Goal: Task Accomplishment & Management: Complete application form

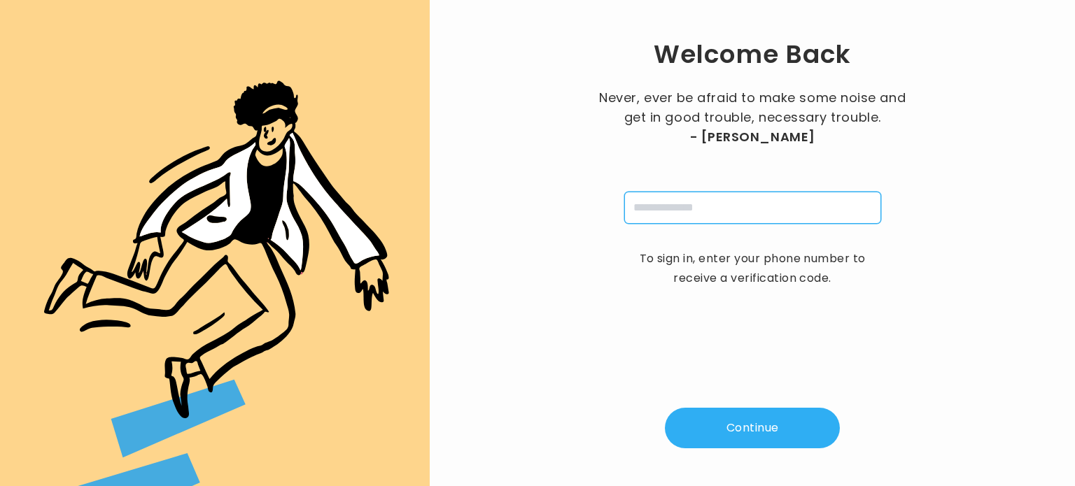
click at [689, 217] on input "tel" at bounding box center [752, 208] width 257 height 32
type input "**********"
click at [736, 433] on button "Continue" at bounding box center [752, 428] width 175 height 41
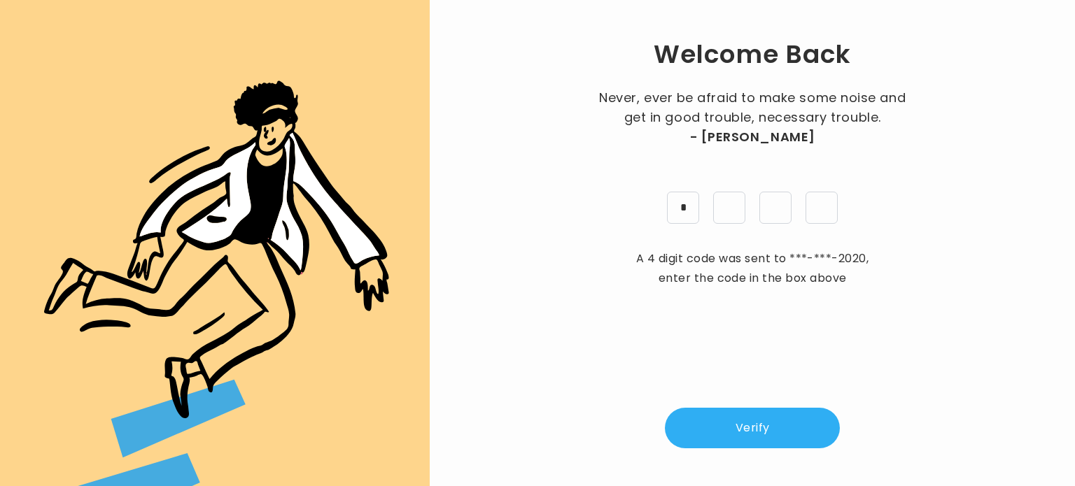
type input "*"
click at [737, 430] on button "Verify" at bounding box center [752, 428] width 175 height 41
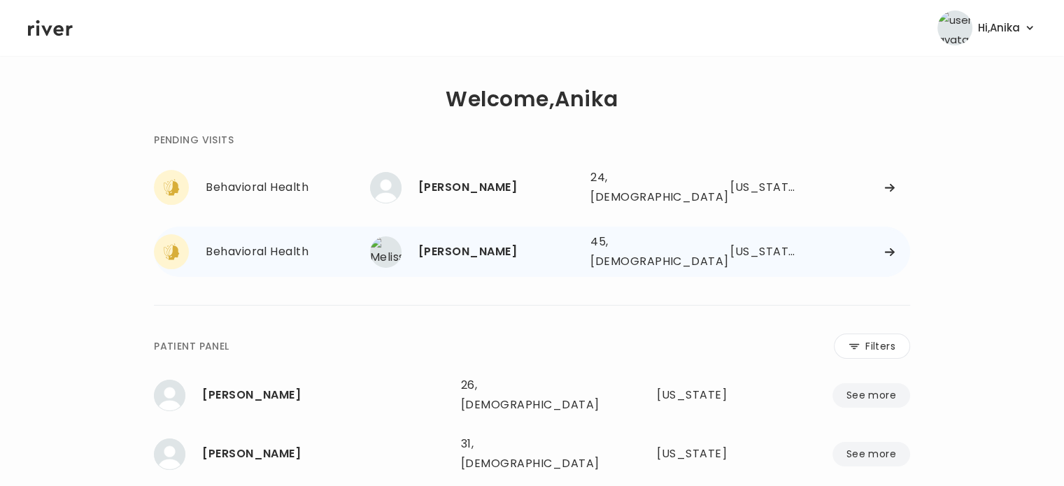
click at [488, 250] on div "[PERSON_NAME]" at bounding box center [499, 252] width 161 height 20
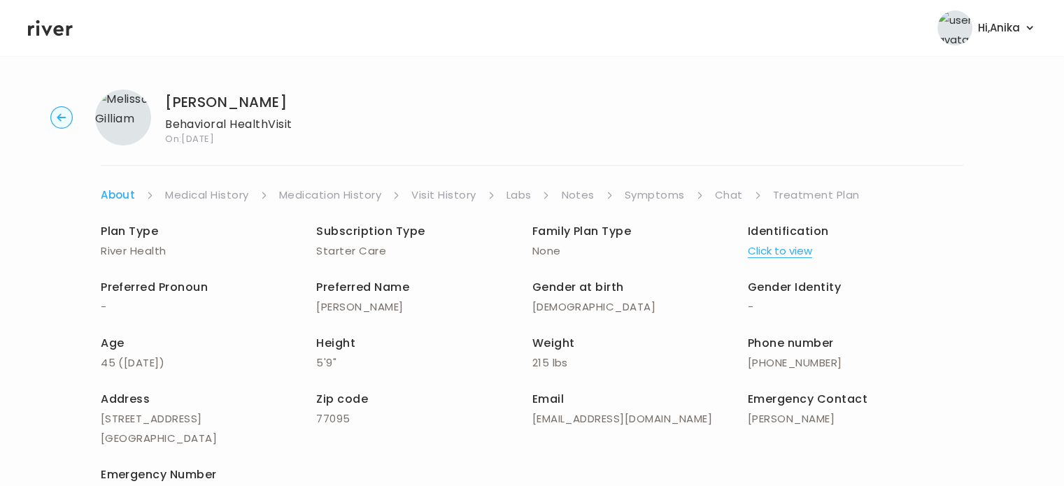
click at [246, 201] on link "Medical History" at bounding box center [206, 195] width 83 height 20
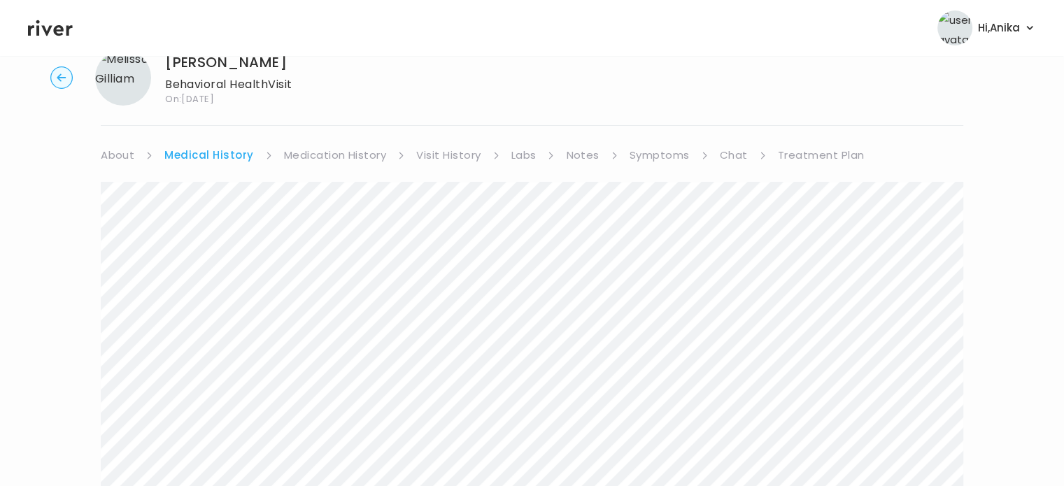
scroll to position [34, 0]
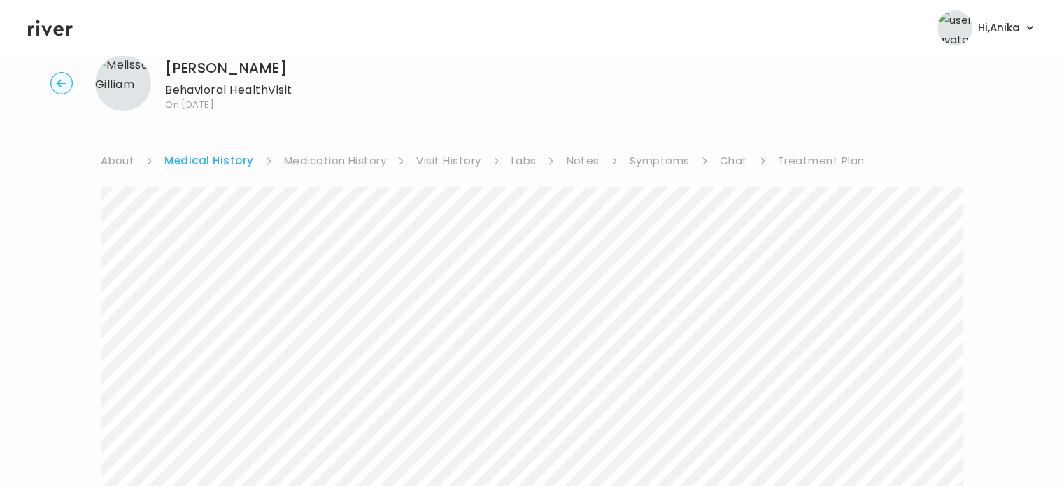
click at [344, 156] on link "Medication History" at bounding box center [335, 161] width 103 height 20
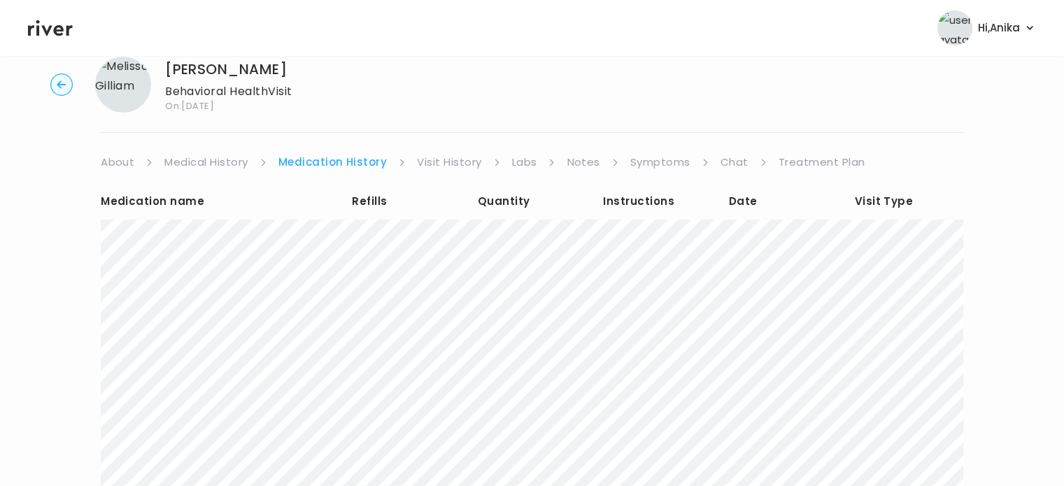
scroll to position [46, 0]
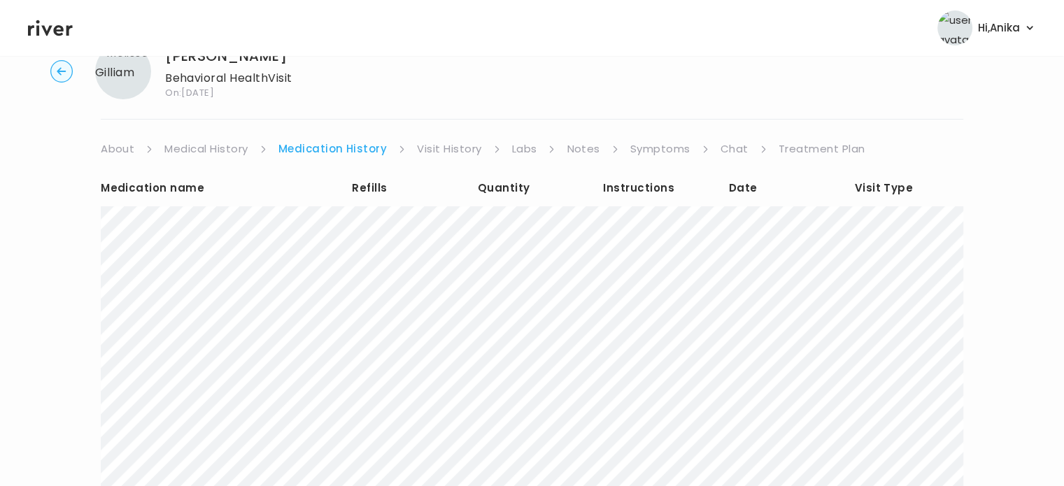
click at [426, 150] on link "Visit History" at bounding box center [449, 149] width 64 height 20
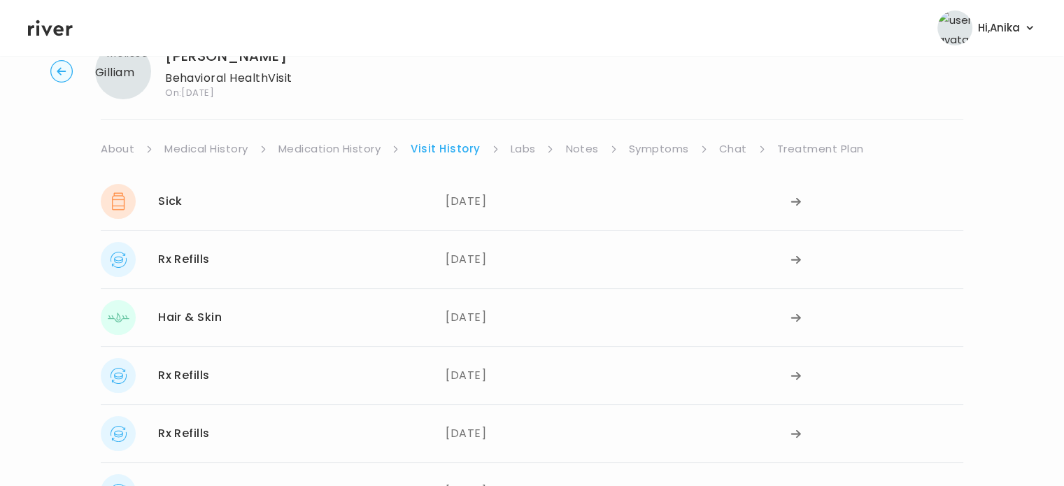
click at [521, 150] on link "Labs" at bounding box center [523, 149] width 25 height 20
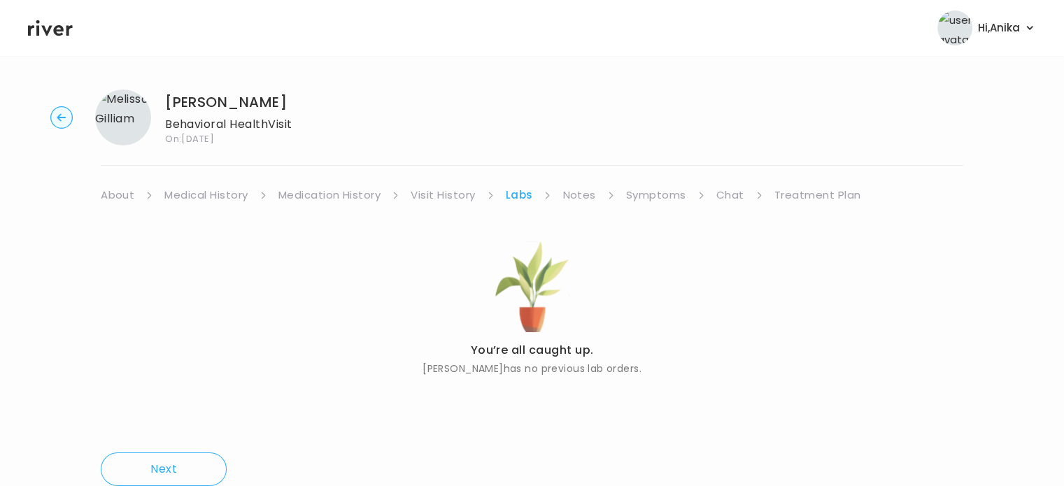
click at [578, 194] on link "Notes" at bounding box center [579, 195] width 33 height 20
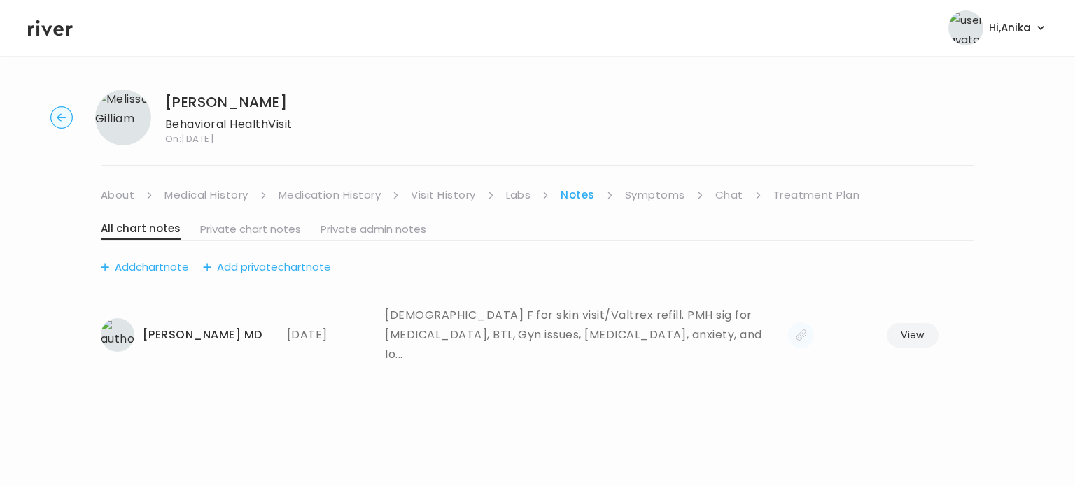
click at [646, 199] on link "Symptoms" at bounding box center [655, 195] width 60 height 20
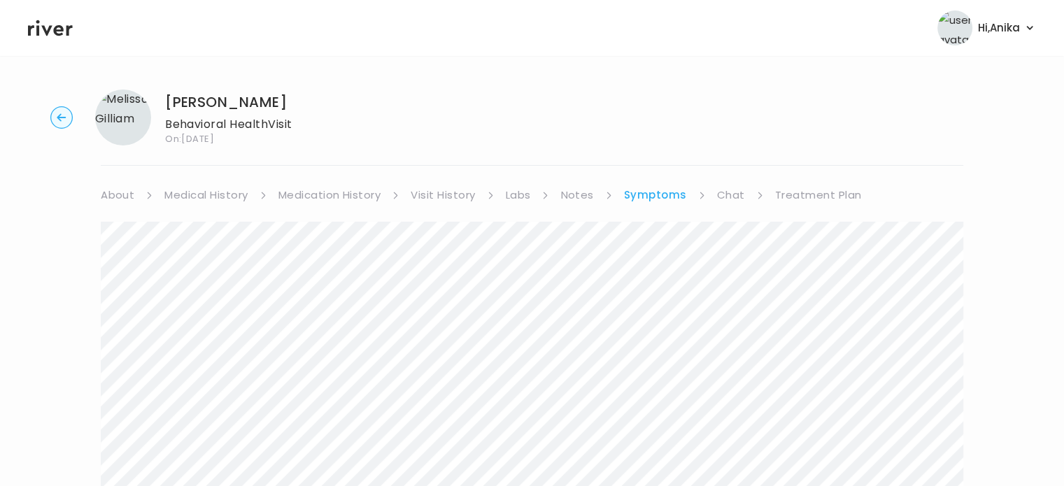
click at [234, 195] on link "Medical History" at bounding box center [205, 195] width 83 height 20
click at [636, 200] on link "Symptoms" at bounding box center [660, 195] width 60 height 20
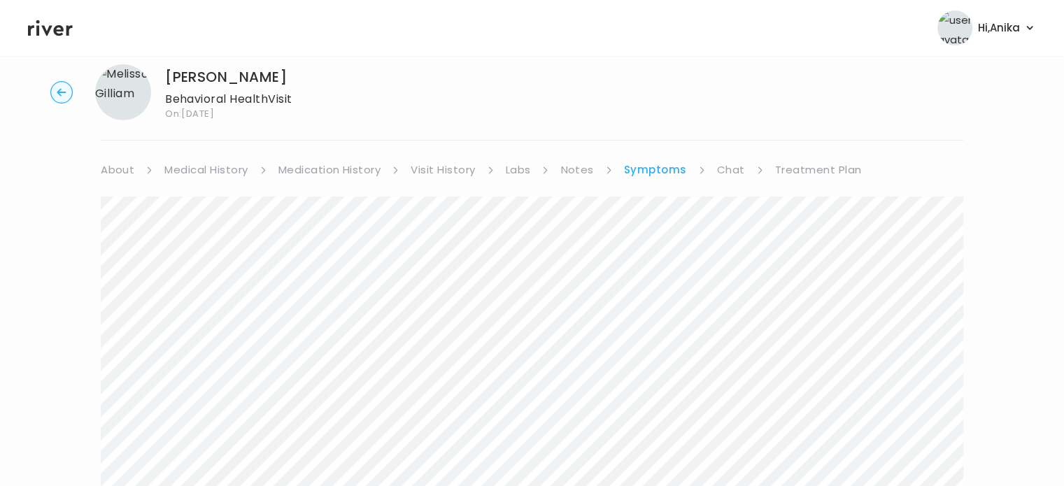
scroll to position [108, 0]
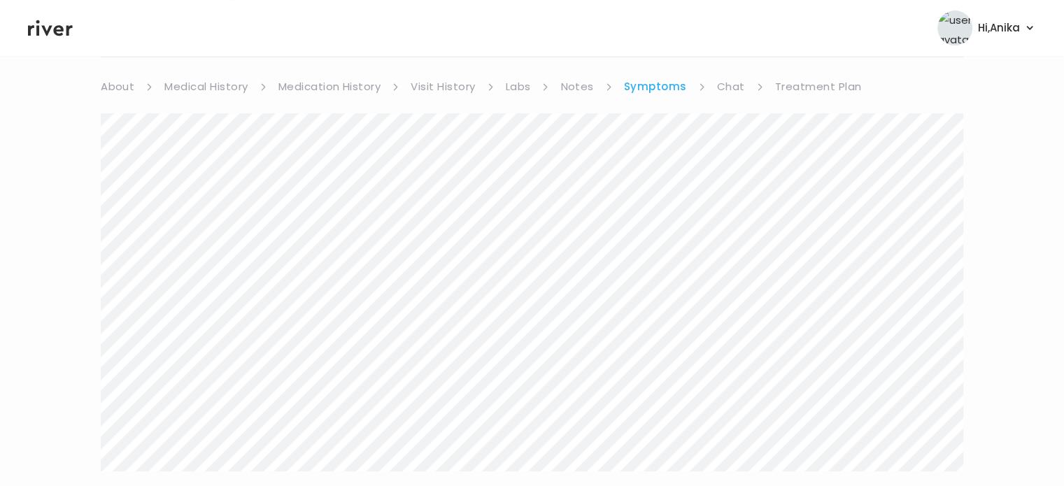
click at [724, 85] on link "Chat" at bounding box center [731, 87] width 28 height 20
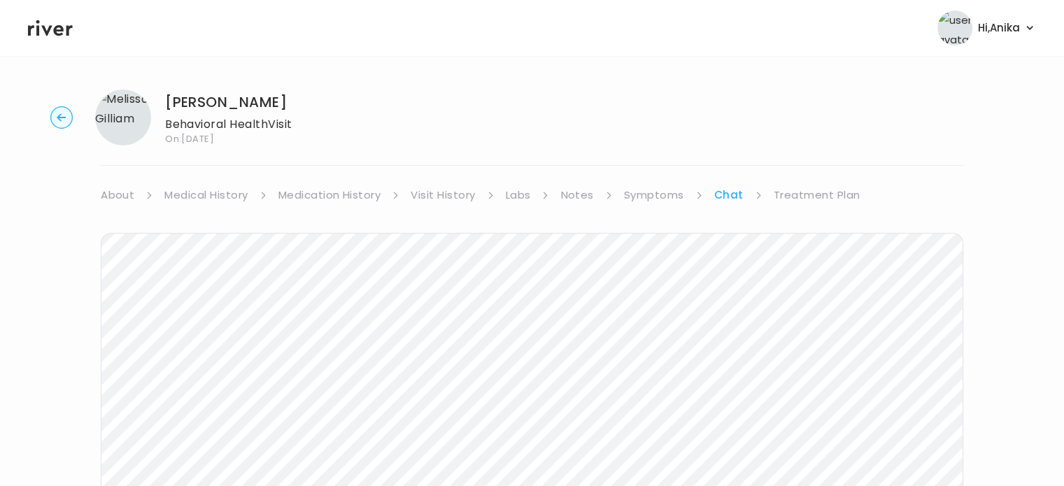
click at [76, 134] on div "Melissa Gilliam Behavioral Health Visit On: 19 Aug 2025" at bounding box center [532, 118] width 1020 height 56
click at [215, 195] on link "Medical History" at bounding box center [205, 195] width 83 height 20
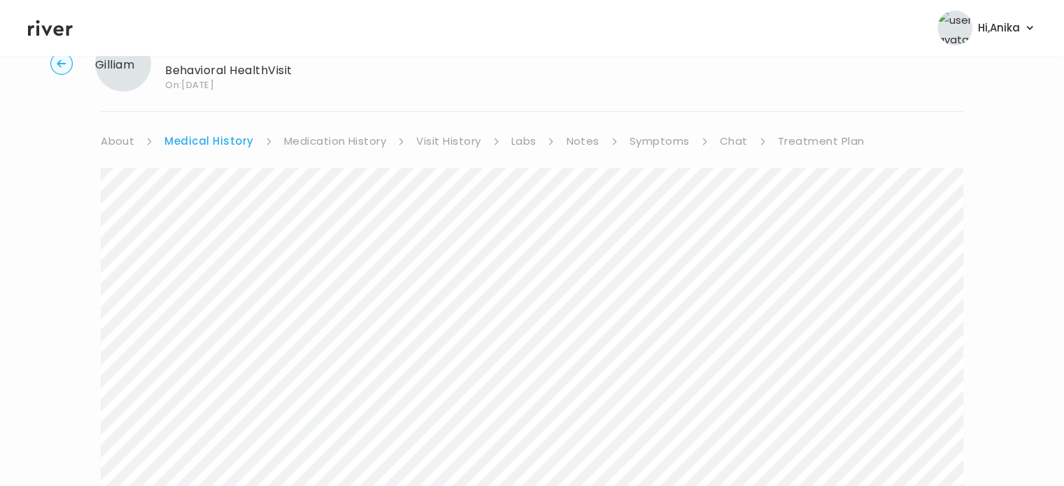
scroll to position [2, 0]
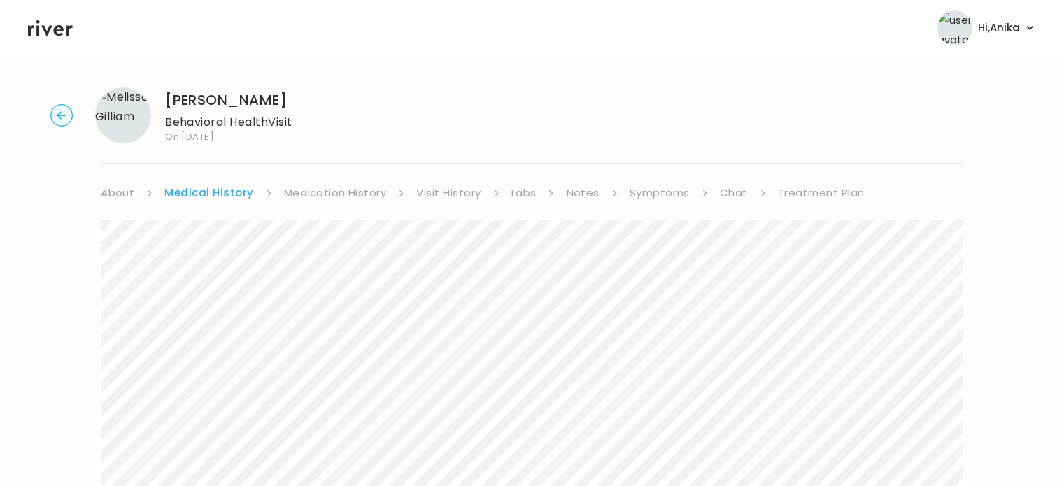
click at [344, 199] on link "Medication History" at bounding box center [335, 193] width 103 height 20
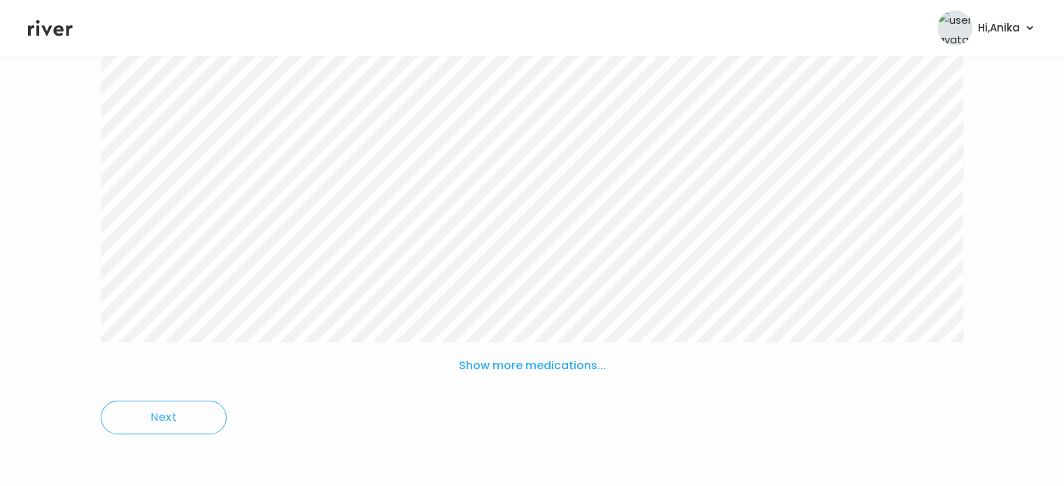
scroll to position [240, 0]
click at [509, 365] on button "Show more medications..." at bounding box center [533, 365] width 158 height 31
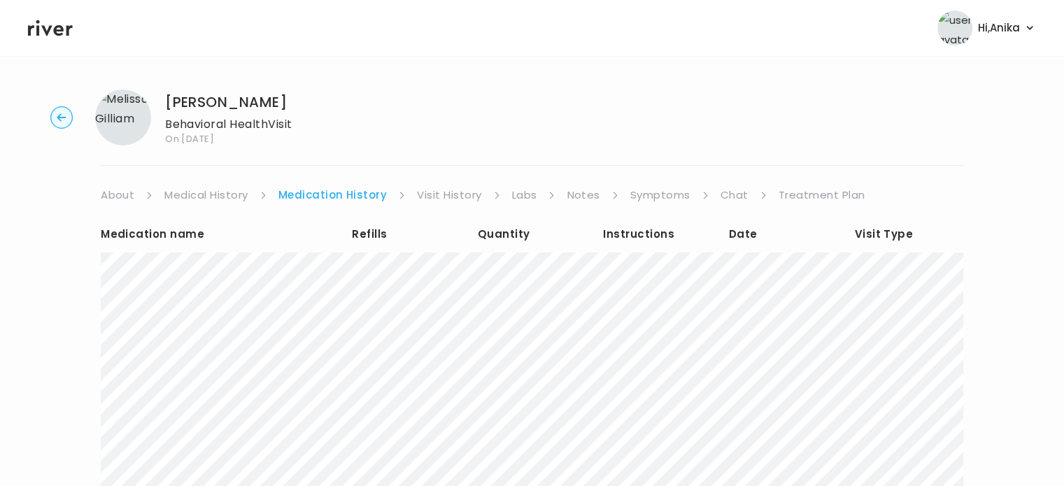
scroll to position [0, 0]
click at [439, 199] on link "Visit History" at bounding box center [449, 195] width 64 height 20
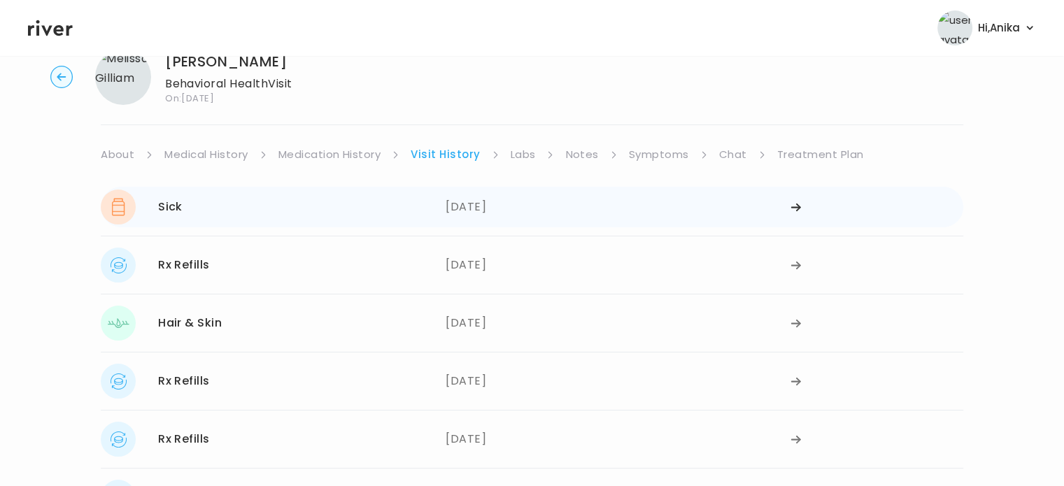
scroll to position [53, 0]
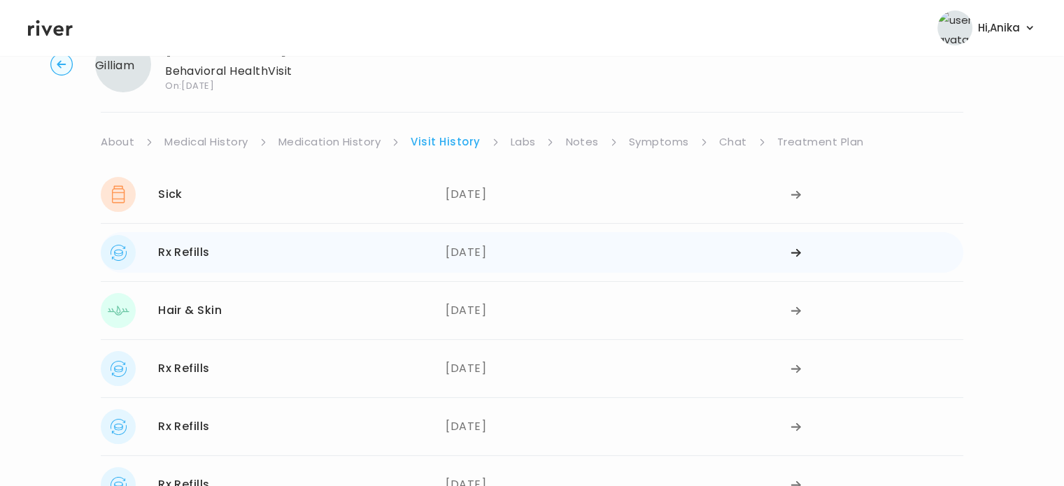
click at [489, 259] on div "08/05/2025" at bounding box center [618, 252] width 345 height 35
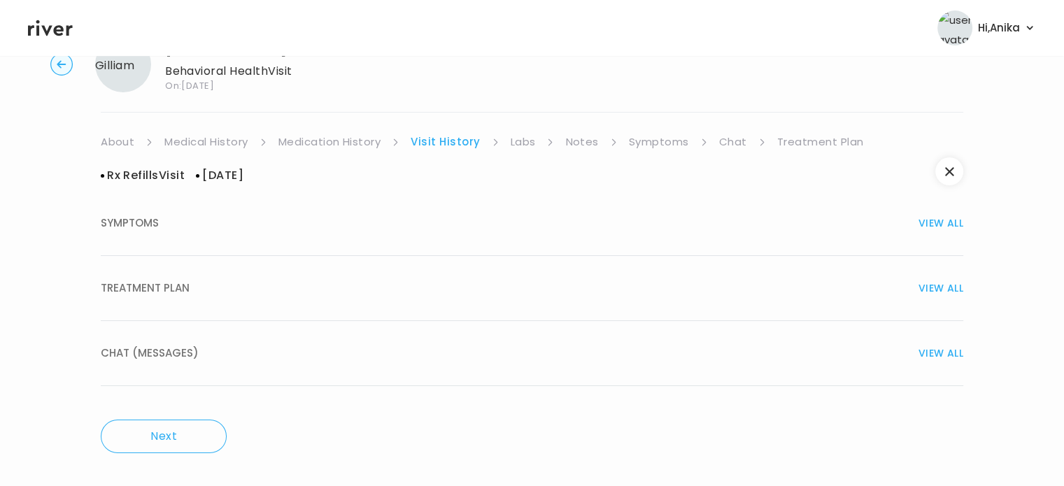
scroll to position [0, 0]
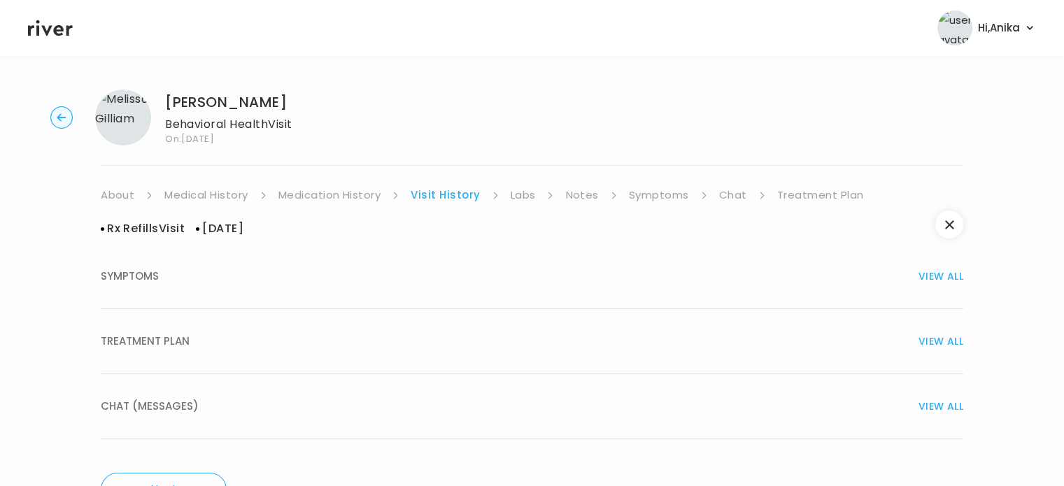
click at [488, 357] on button "TREATMENT PLAN VIEW ALL" at bounding box center [532, 341] width 863 height 65
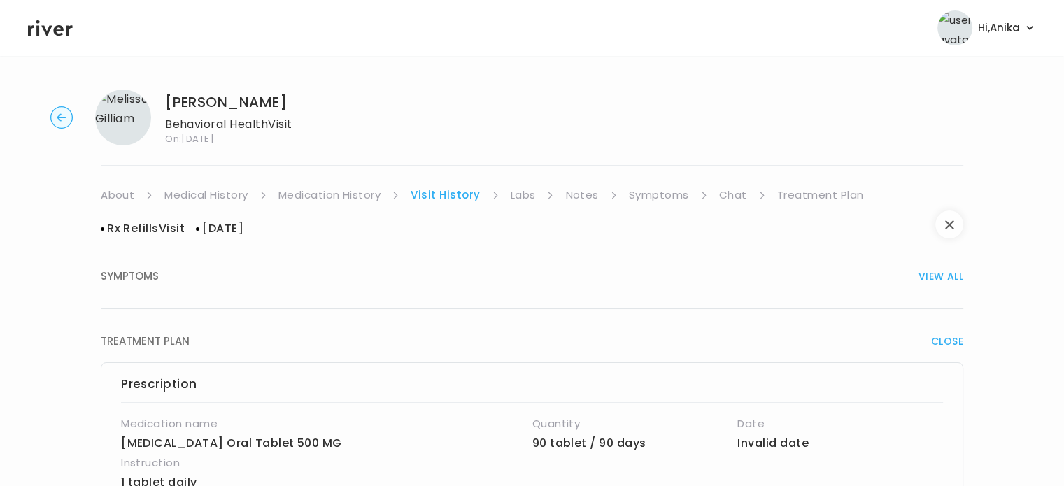
click at [947, 234] on button "button" at bounding box center [950, 225] width 28 height 28
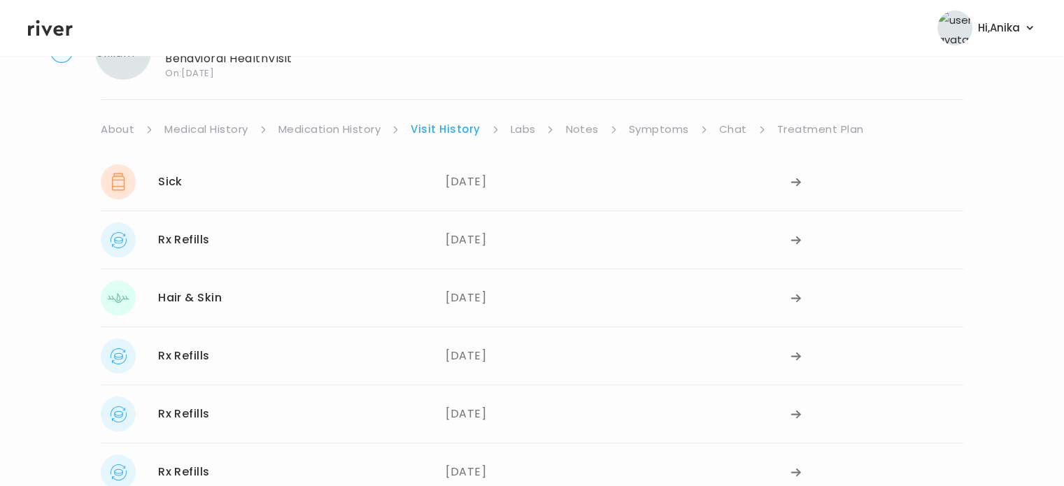
scroll to position [97, 0]
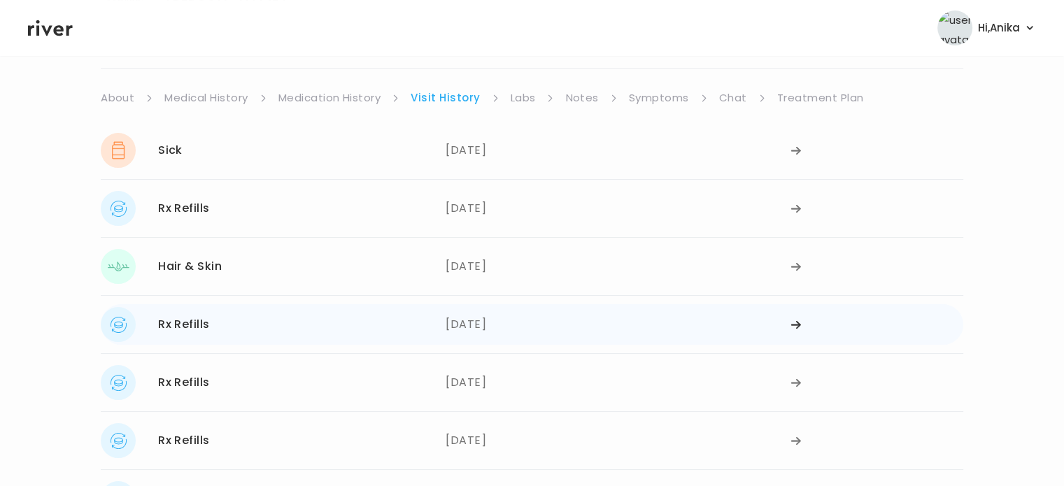
click at [483, 325] on div "07/16/2025" at bounding box center [618, 324] width 345 height 35
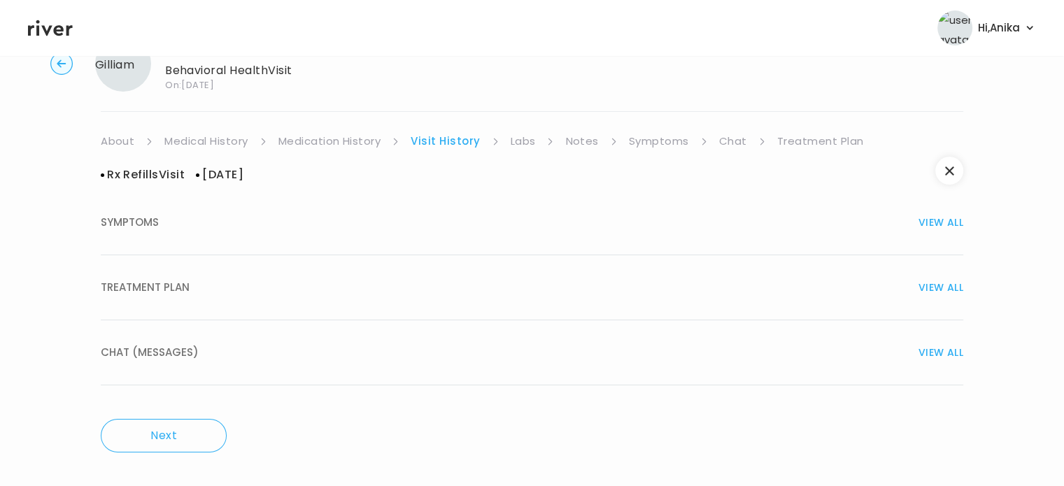
scroll to position [0, 0]
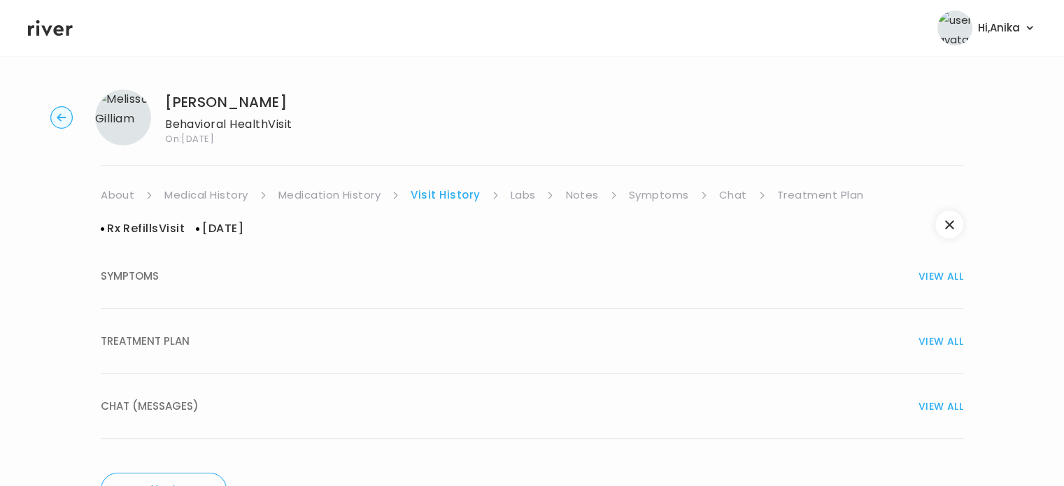
click at [465, 357] on button "TREATMENT PLAN VIEW ALL" at bounding box center [532, 341] width 863 height 65
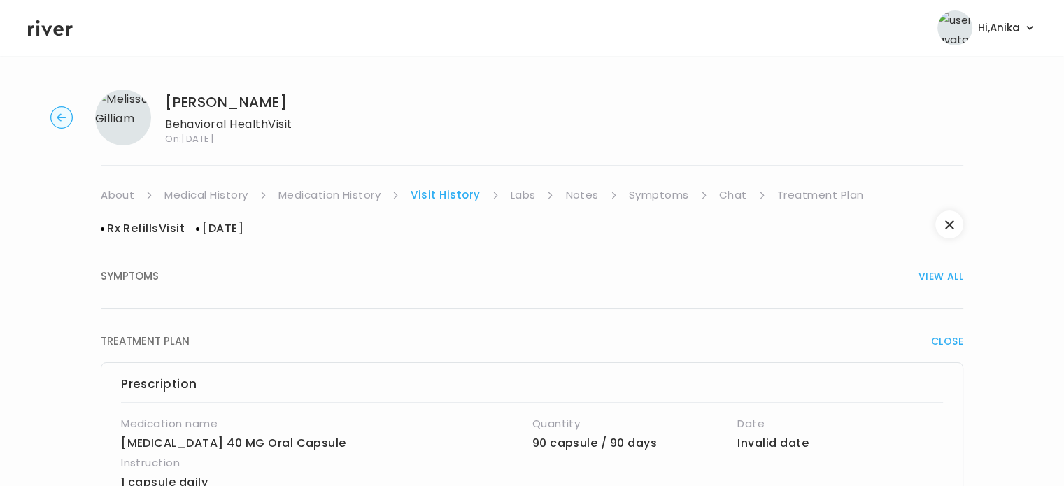
click at [669, 202] on link "Symptoms" at bounding box center [659, 195] width 60 height 20
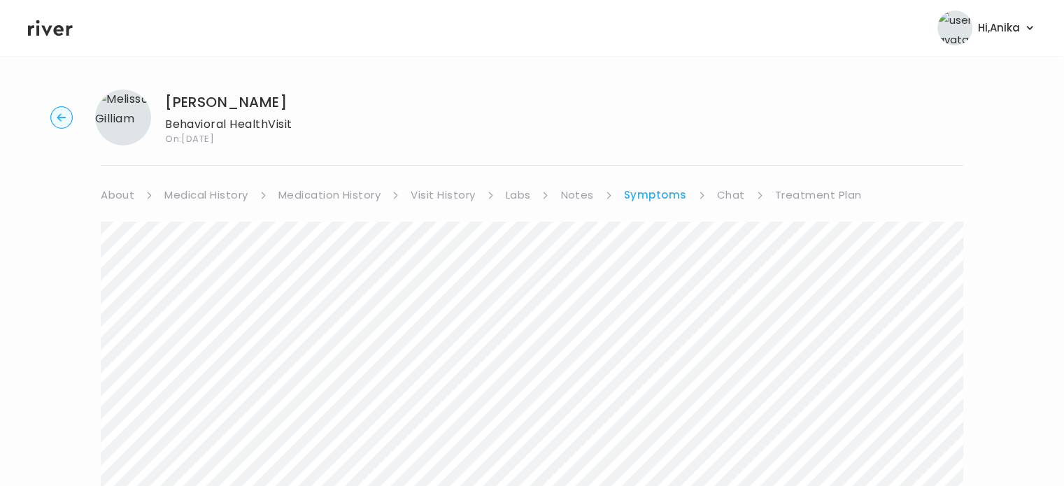
click at [733, 201] on link "Chat" at bounding box center [731, 195] width 28 height 20
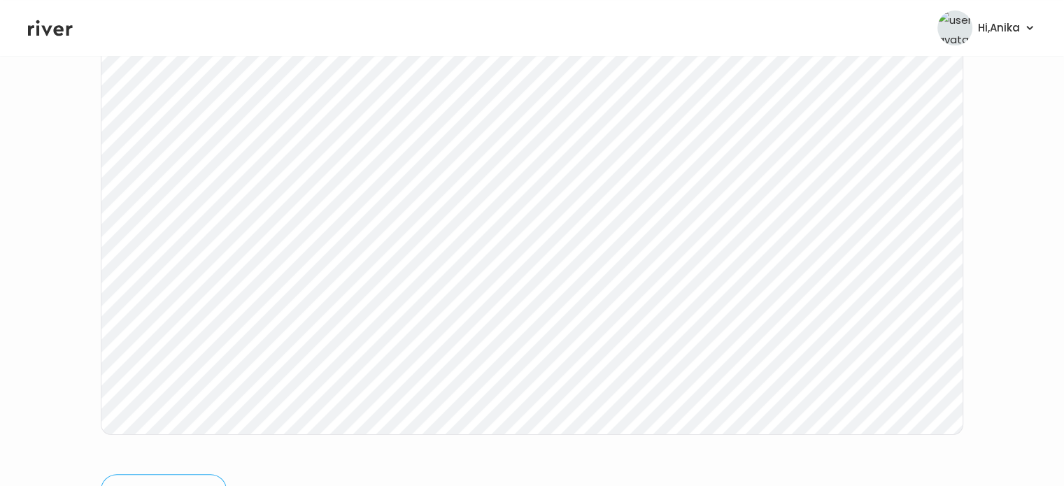
scroll to position [217, 0]
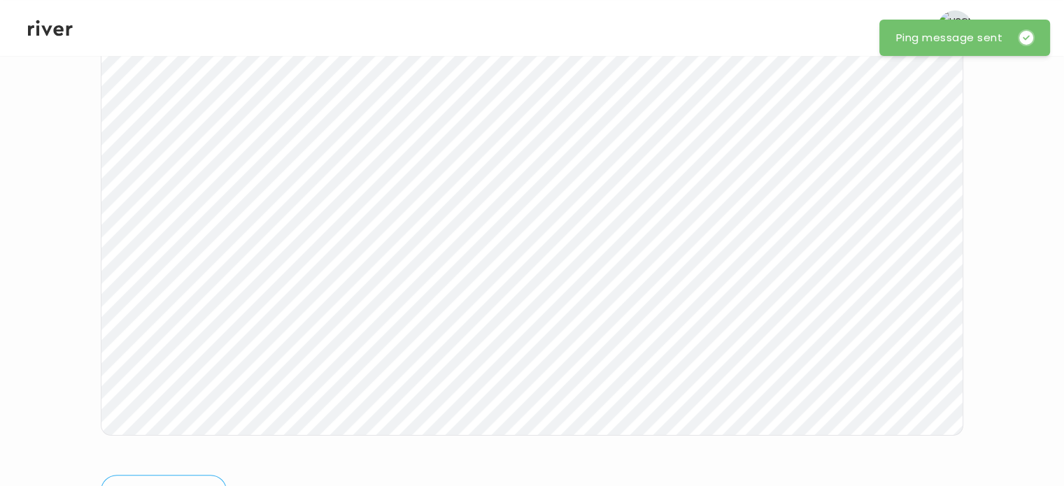
click at [60, 33] on icon at bounding box center [50, 28] width 45 height 16
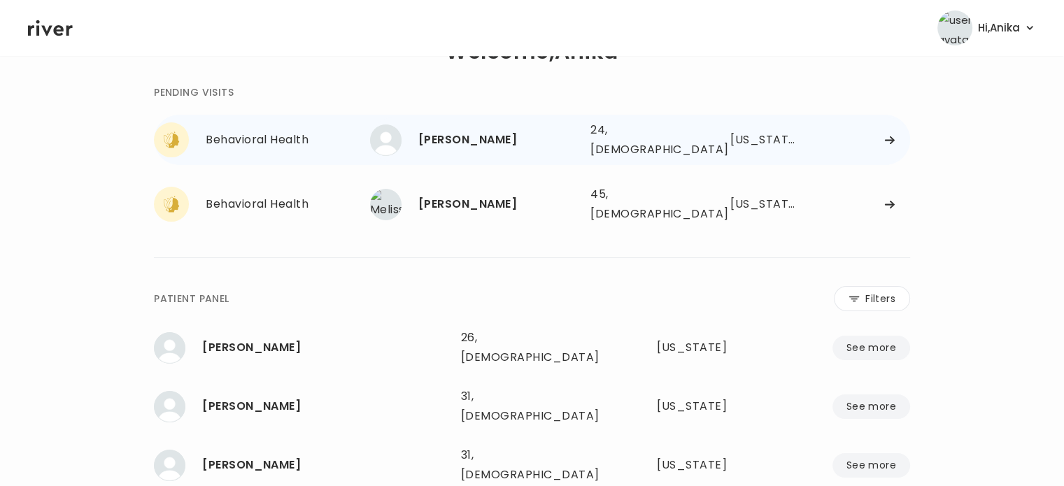
scroll to position [31, 0]
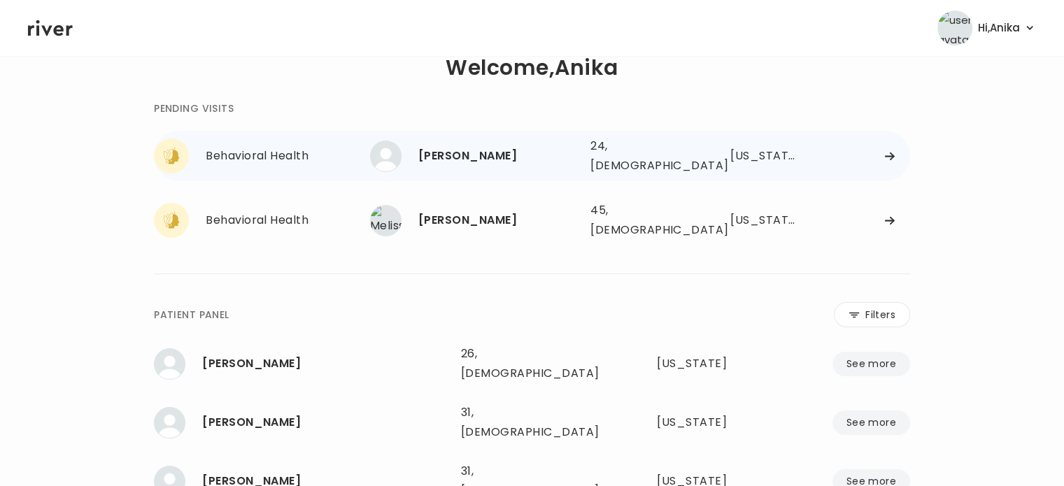
click at [479, 153] on div "Sarah Bowman" at bounding box center [499, 156] width 161 height 20
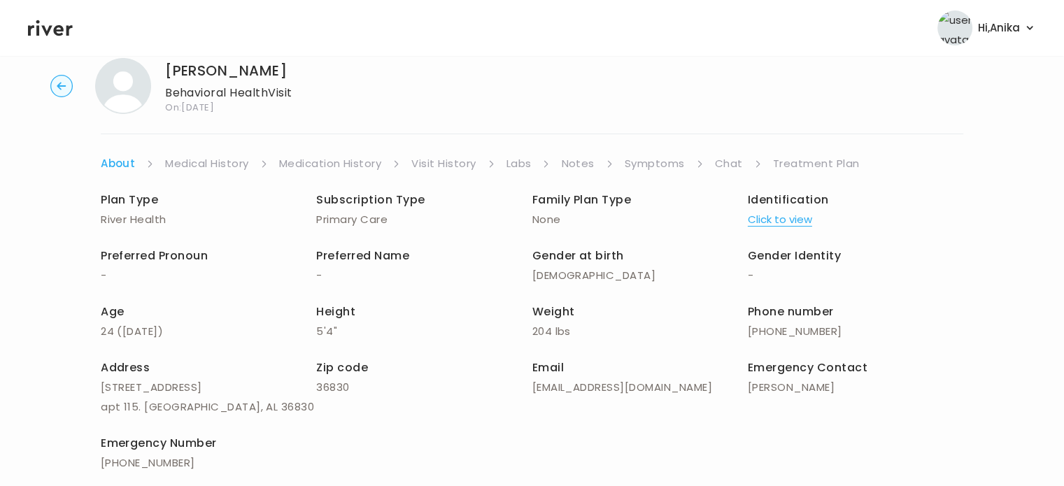
click at [784, 230] on div "Plan Type River Health Subscription Type Primary Care Family Plan Type None Ide…" at bounding box center [532, 331] width 863 height 283
click at [773, 220] on button "Click to view" at bounding box center [780, 220] width 64 height 20
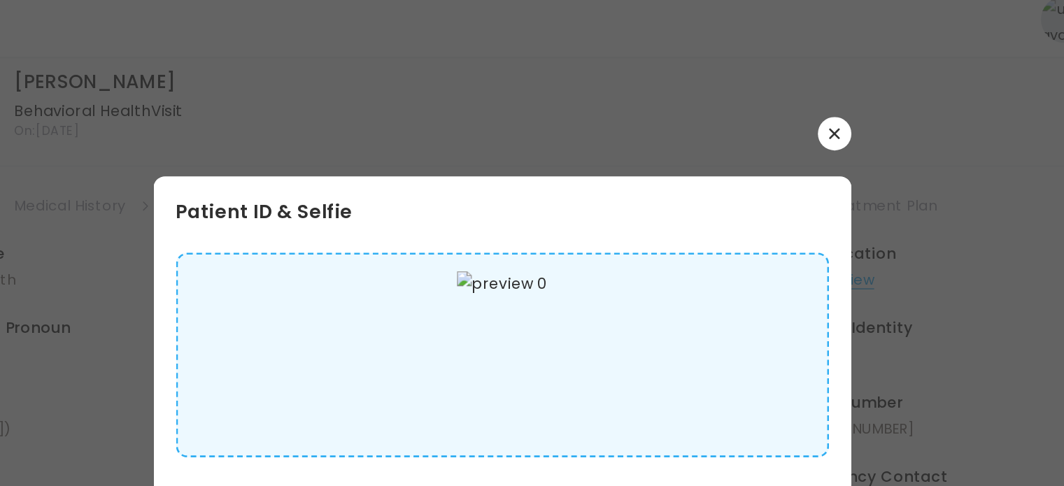
scroll to position [27, 0]
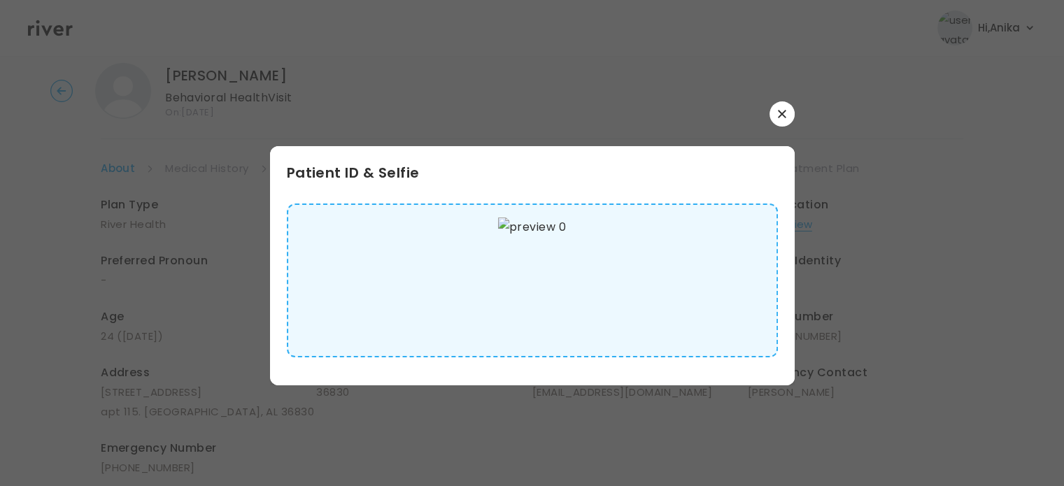
click at [778, 113] on icon "button" at bounding box center [782, 114] width 8 height 8
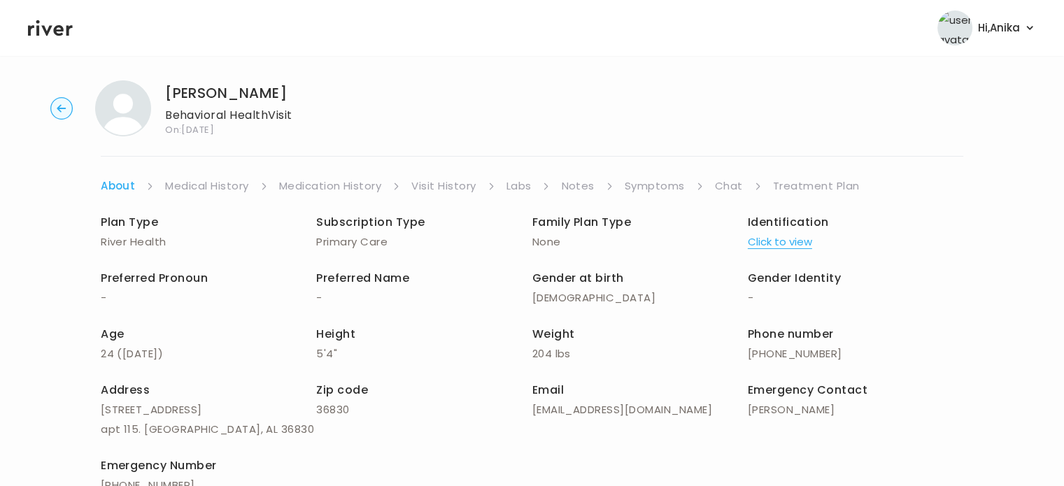
scroll to position [0, 0]
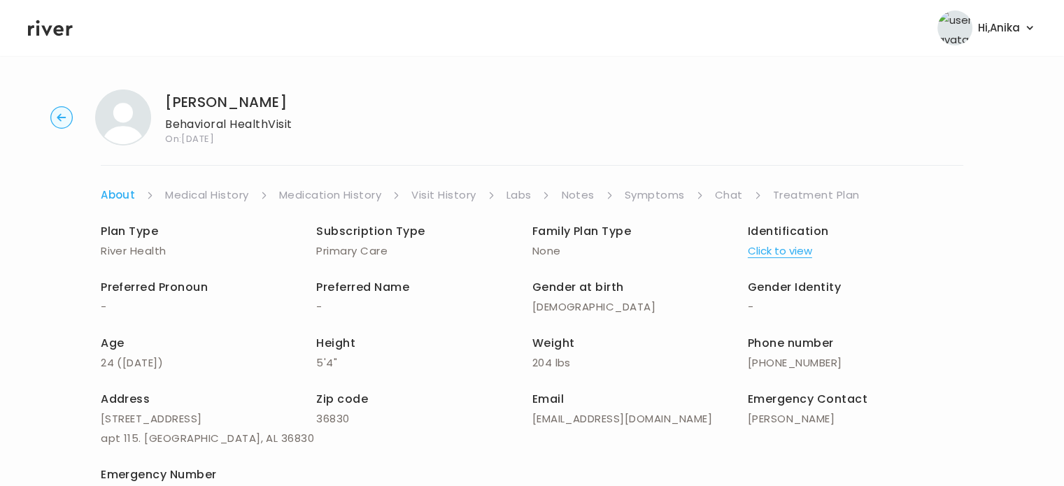
click at [202, 198] on link "Medical History" at bounding box center [206, 195] width 83 height 20
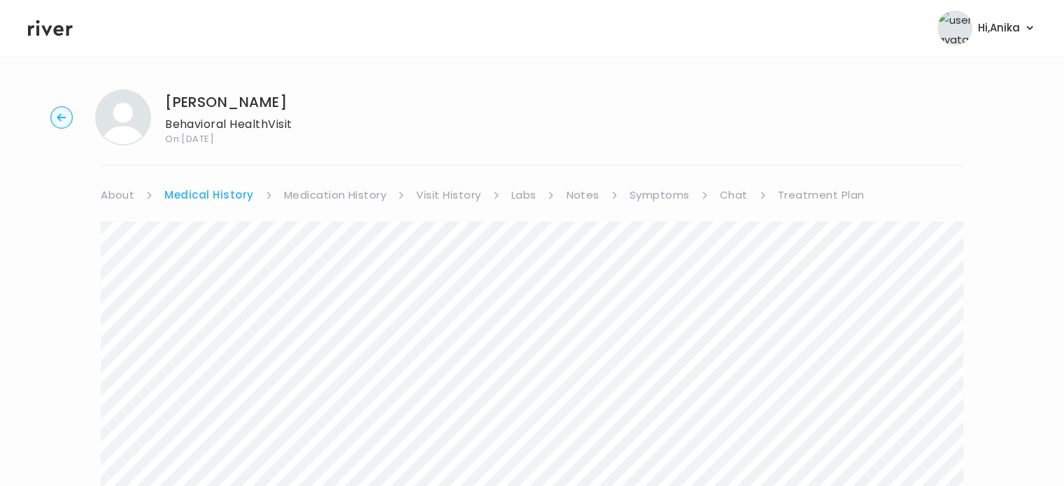
click at [302, 187] on link "Medication History" at bounding box center [335, 195] width 103 height 20
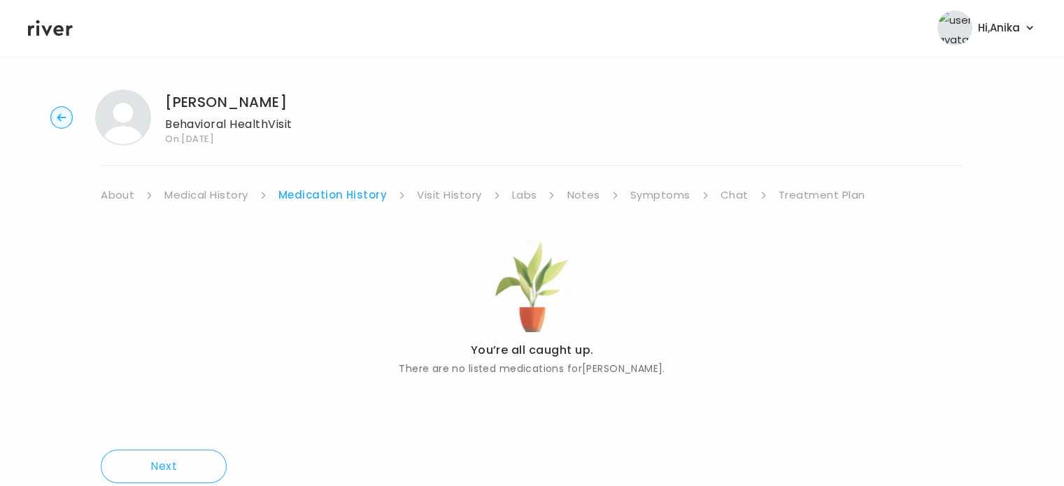
click at [450, 192] on link "Visit History" at bounding box center [449, 195] width 64 height 20
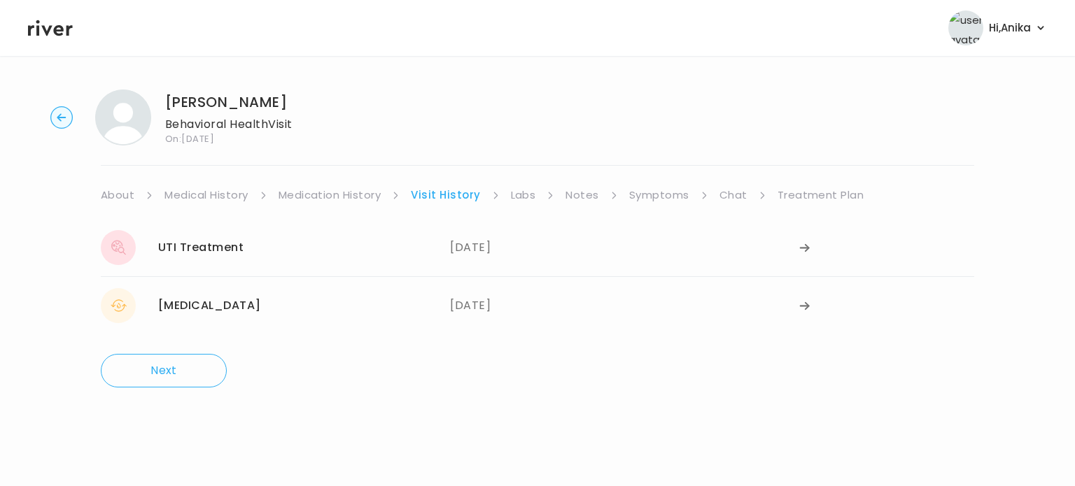
click at [523, 199] on link "Labs" at bounding box center [523, 195] width 25 height 20
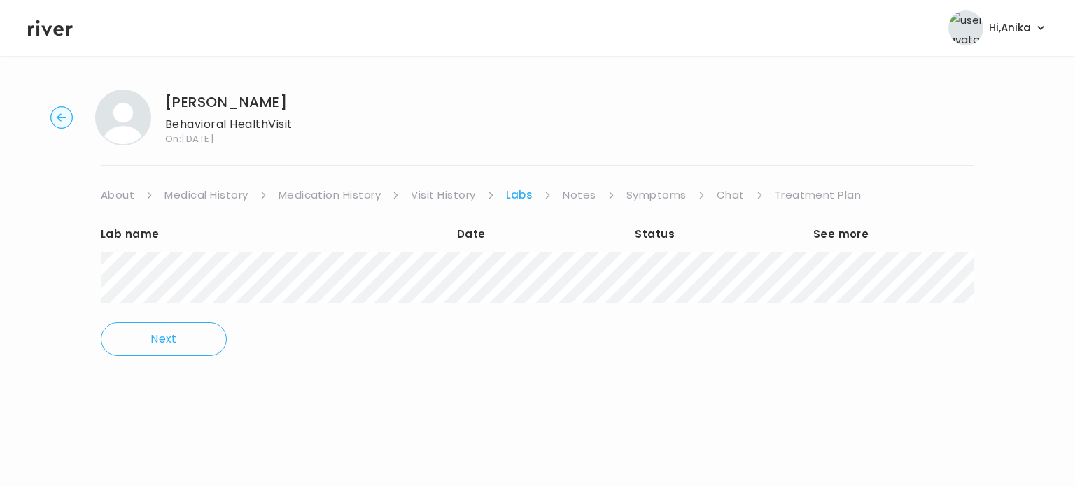
click at [578, 198] on link "Notes" at bounding box center [579, 195] width 33 height 20
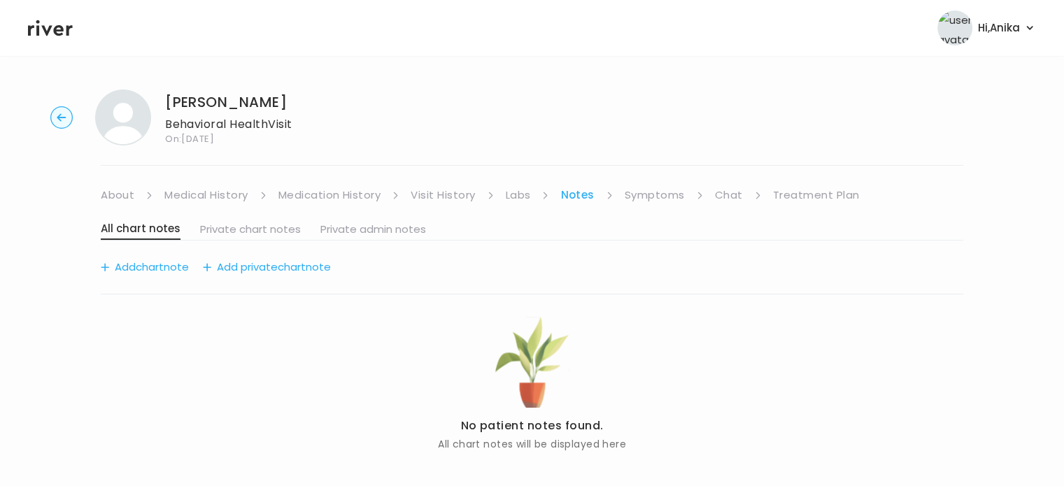
click at [640, 196] on link "Symptoms" at bounding box center [655, 195] width 60 height 20
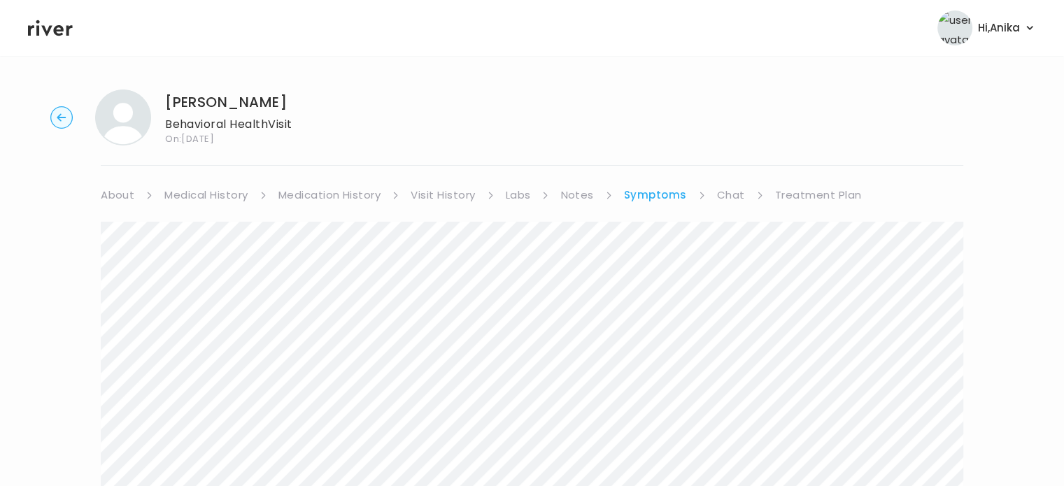
click at [211, 192] on link "Medical History" at bounding box center [205, 195] width 83 height 20
click at [647, 195] on link "Symptoms" at bounding box center [660, 195] width 60 height 20
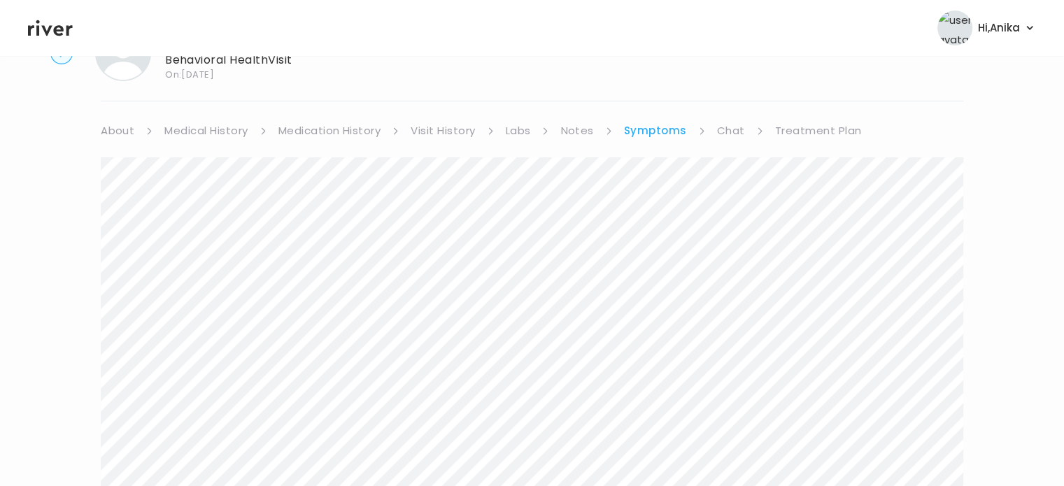
scroll to position [39, 0]
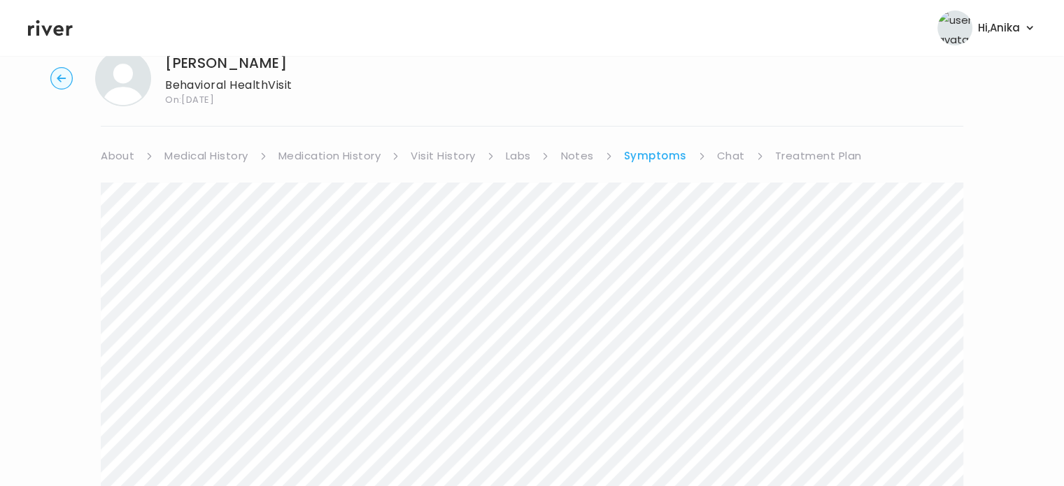
click at [725, 153] on link "Chat" at bounding box center [731, 156] width 28 height 20
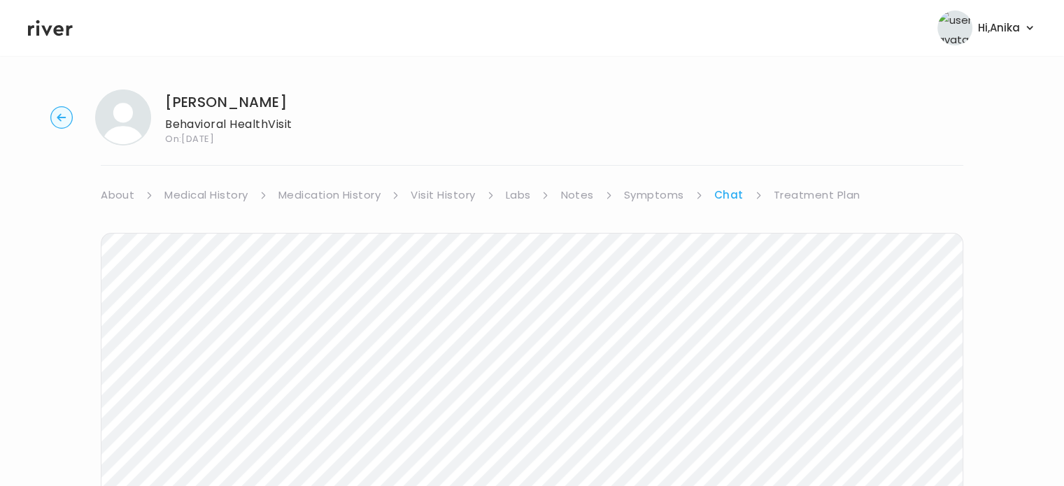
click at [793, 195] on link "Treatment Plan" at bounding box center [817, 195] width 87 height 20
click at [215, 363] on button "Add treatment notes" at bounding box center [168, 368] width 134 height 20
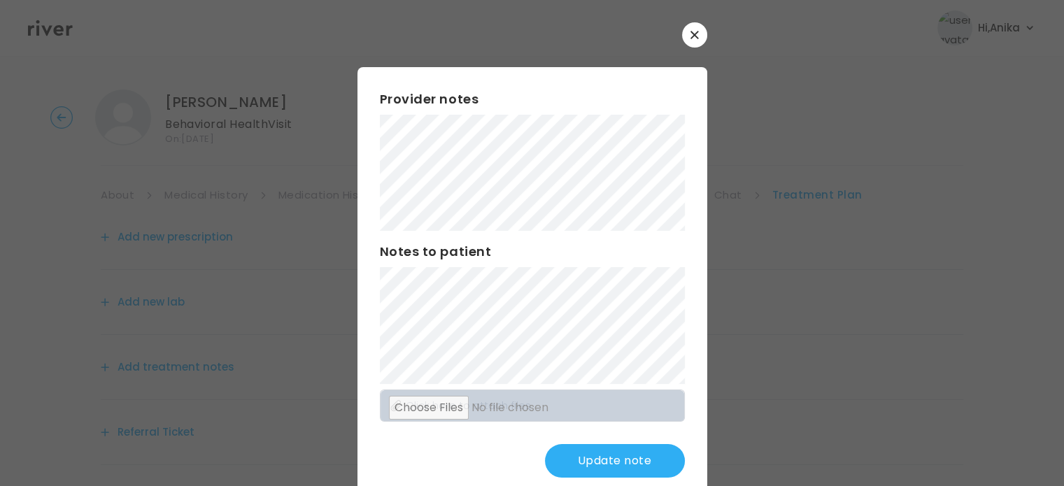
click at [596, 461] on button "Update note" at bounding box center [615, 461] width 140 height 34
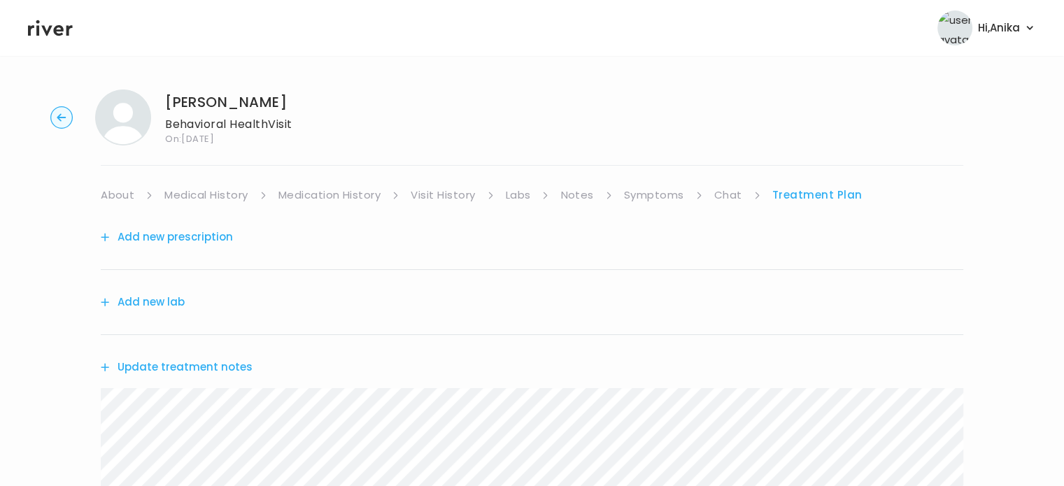
click at [329, 201] on link "Medication History" at bounding box center [330, 195] width 103 height 20
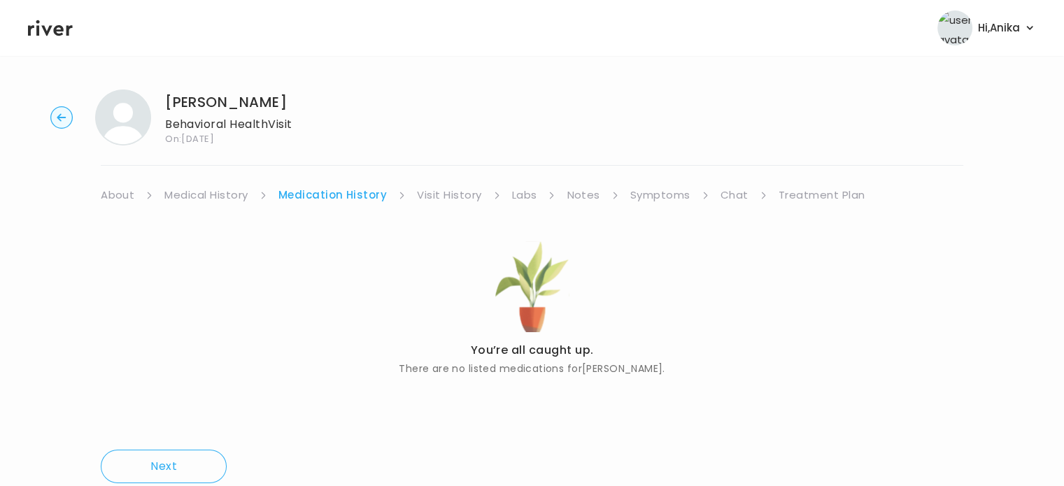
click at [234, 195] on link "Medical History" at bounding box center [205, 195] width 83 height 20
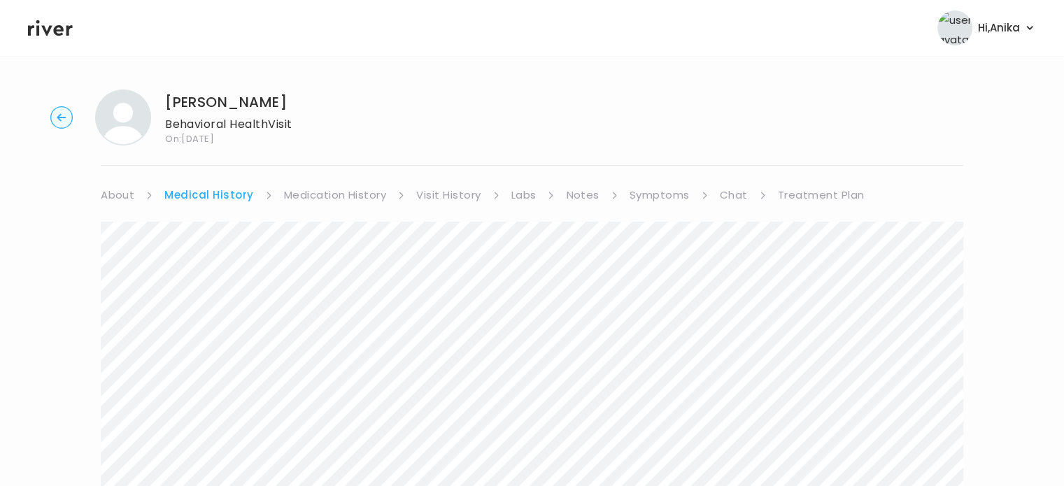
click at [794, 191] on link "Treatment Plan" at bounding box center [821, 195] width 87 height 20
click at [217, 367] on button "Update treatment notes" at bounding box center [177, 368] width 152 height 20
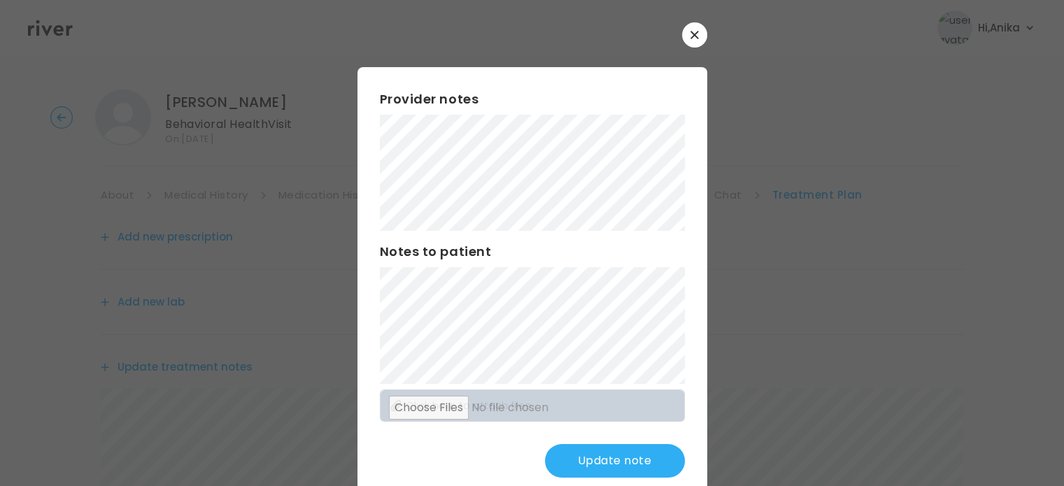
click at [591, 447] on button "Update note" at bounding box center [615, 461] width 140 height 34
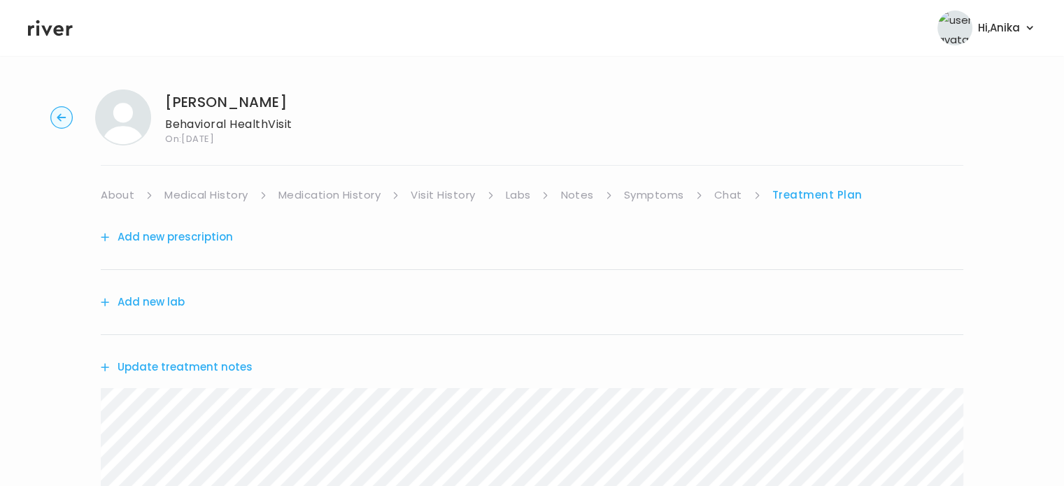
click at [649, 197] on link "Symptoms" at bounding box center [654, 195] width 60 height 20
click at [799, 192] on link "Treatment Plan" at bounding box center [818, 195] width 87 height 20
click at [231, 358] on button "Update treatment notes" at bounding box center [177, 368] width 152 height 20
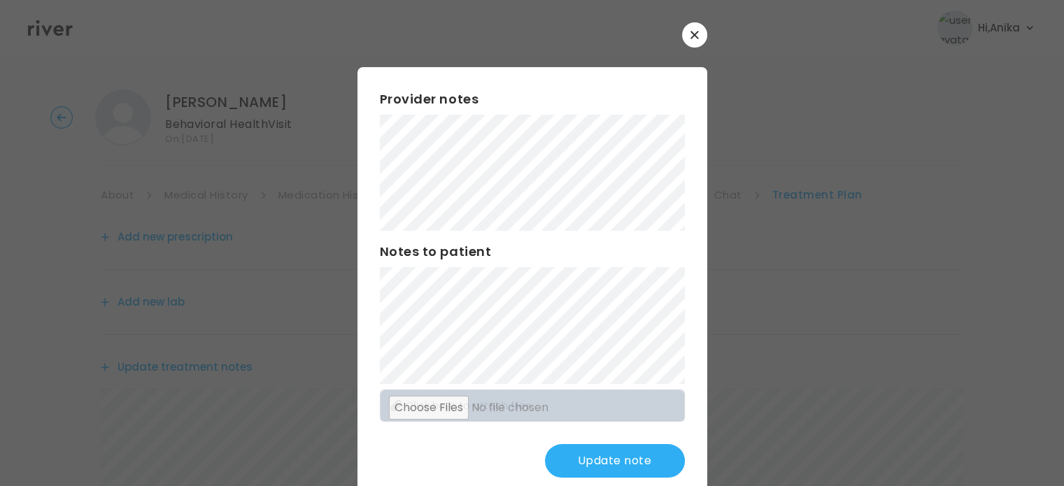
click at [603, 461] on button "Update note" at bounding box center [615, 461] width 140 height 34
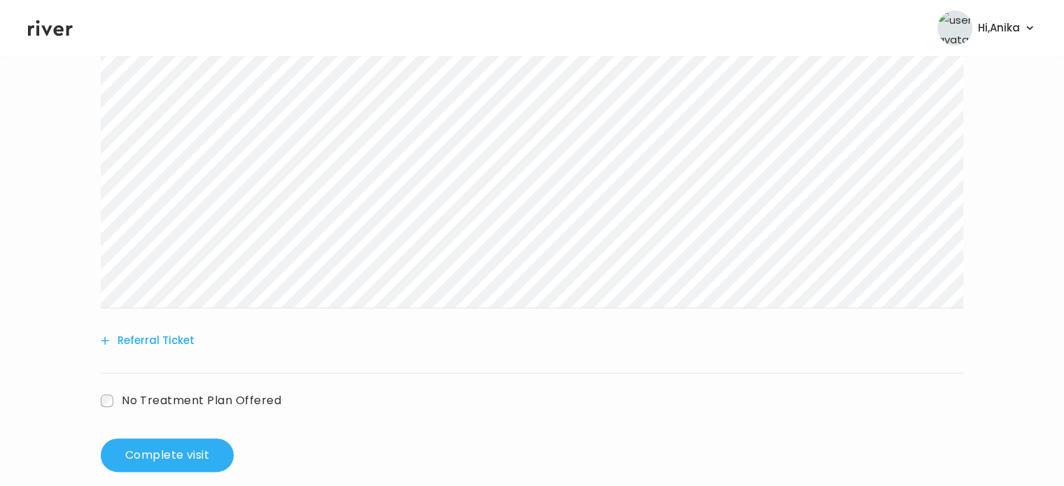
scroll to position [358, 0]
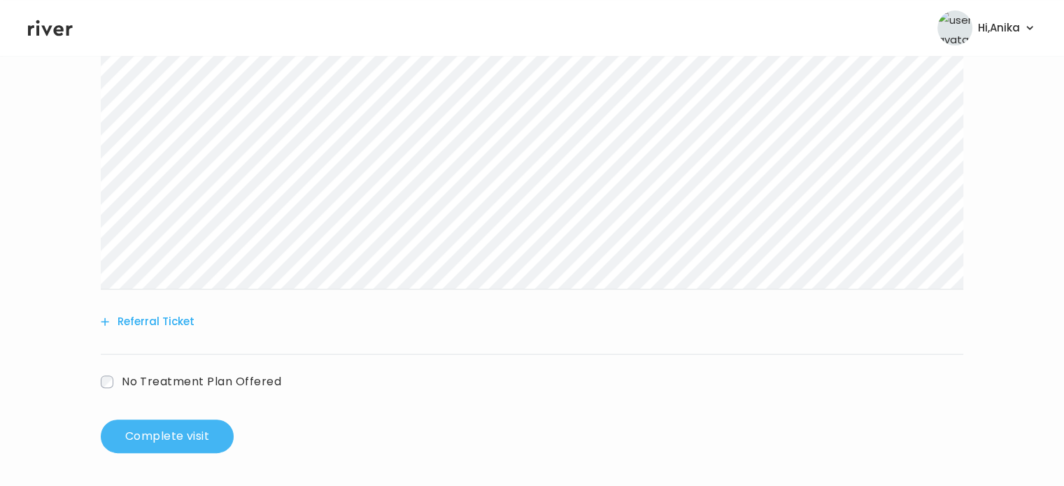
click at [183, 426] on button "Complete visit" at bounding box center [167, 437] width 133 height 34
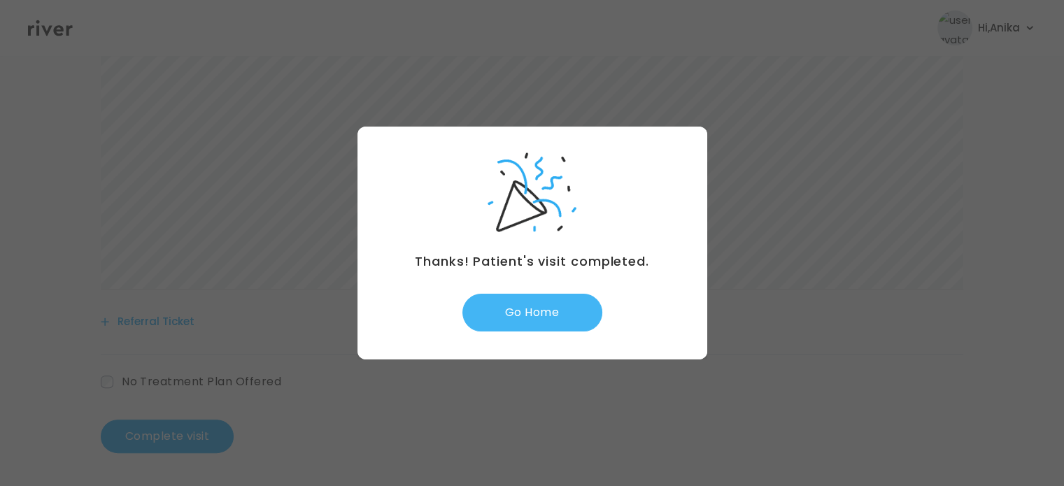
click at [512, 309] on button "Go Home" at bounding box center [533, 313] width 140 height 38
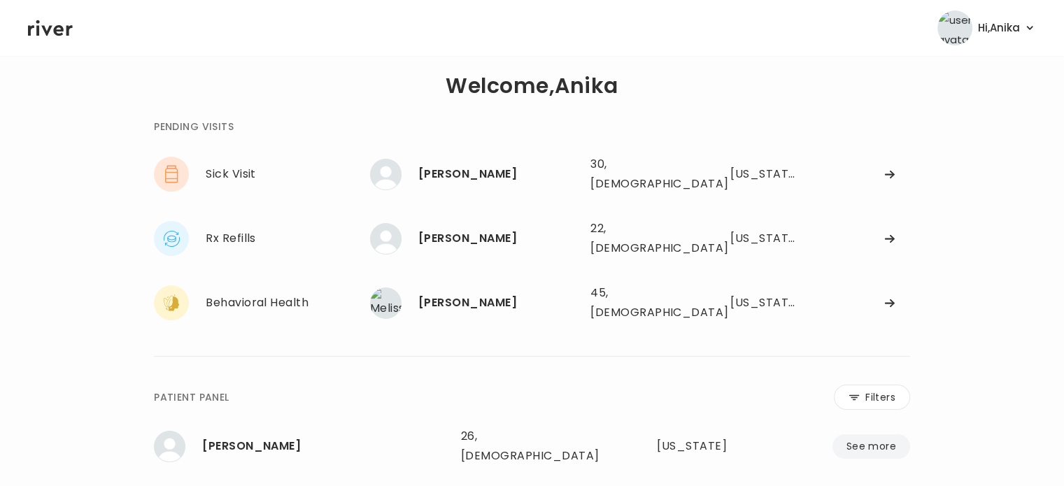
scroll to position [20, 0]
